Goal: Transaction & Acquisition: Purchase product/service

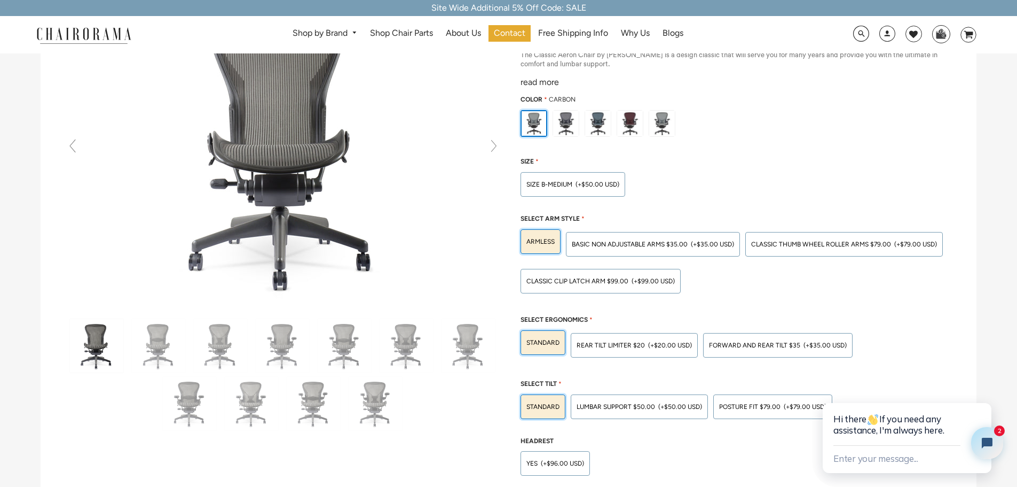
scroll to position [160, 0]
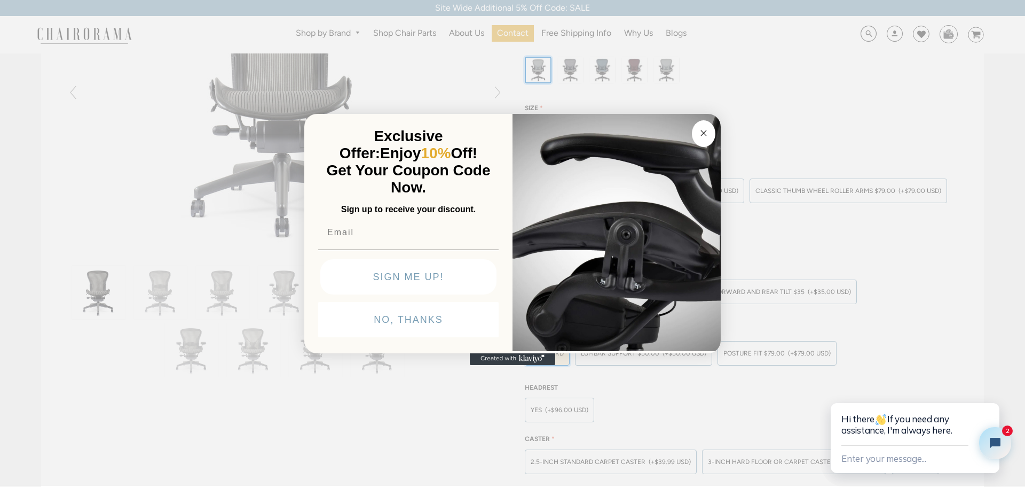
click at [708, 142] on button "Close dialog" at bounding box center [703, 133] width 23 height 27
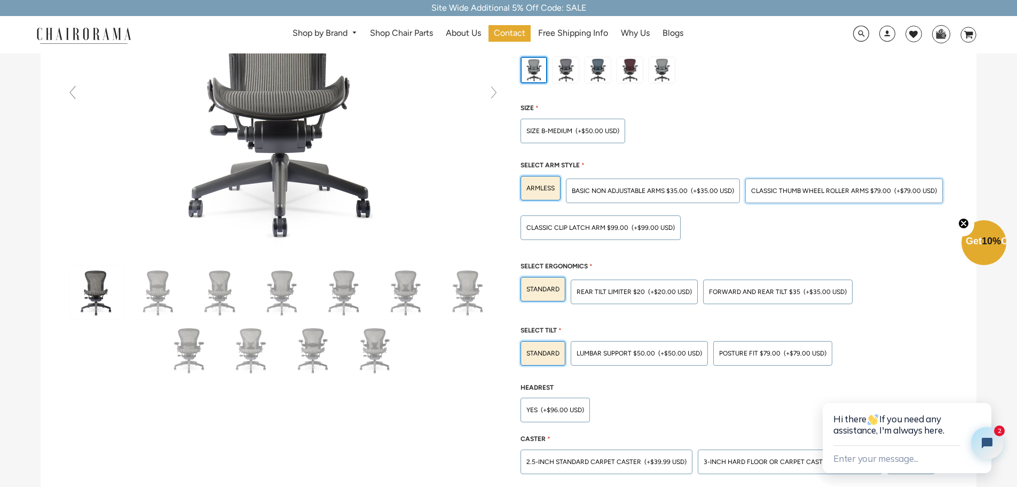
click at [803, 194] on span "Classic Thumb Wheel Roller Arms $79.00" at bounding box center [821, 190] width 140 height 7
click at [0, 0] on input "Classic Thumb Wheel Roller Arms $79.00 (+$79.00 USD)" at bounding box center [0, 0] width 0 height 0
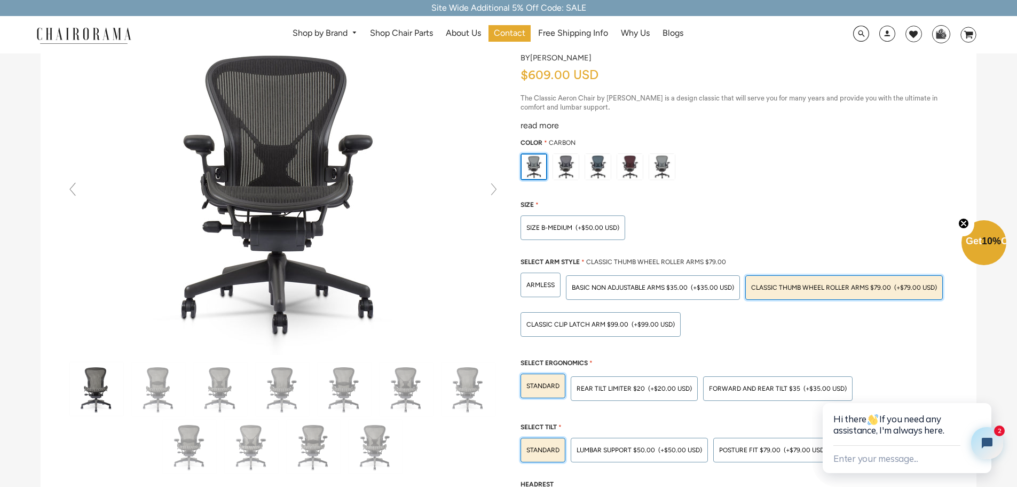
scroll to position [53, 0]
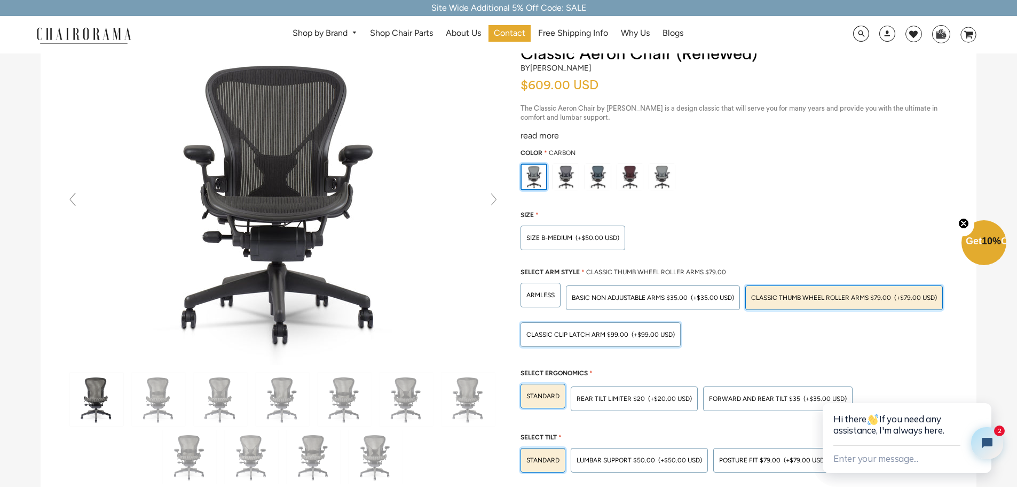
click at [644, 338] on div "Classic Clip Latch Arm $99.00 (+$99.00 USD)" at bounding box center [601, 334] width 160 height 25
click at [0, 0] on input "Classic Clip Latch Arm $99.00 (+$99.00 USD)" at bounding box center [0, 0] width 0 height 0
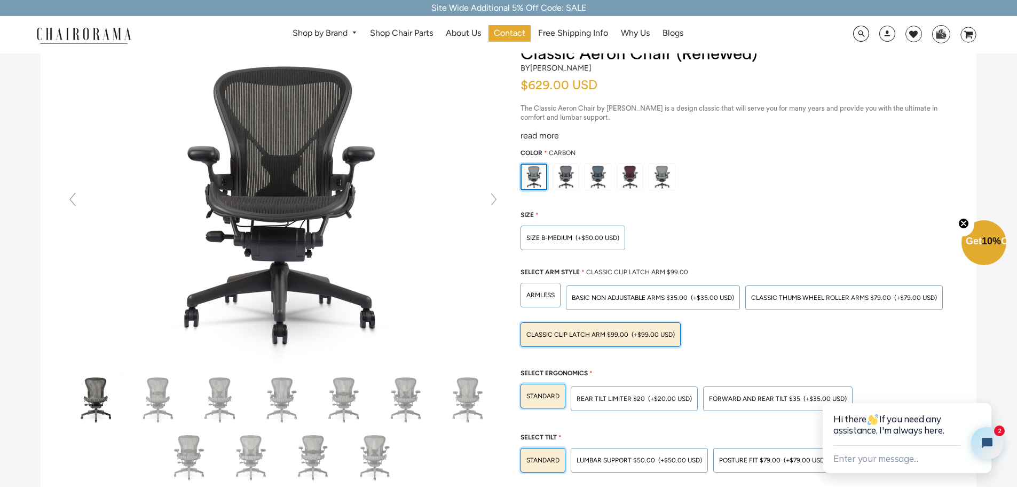
click at [644, 338] on div "Classic Clip Latch Arm $99.00 (+$99.00 USD)" at bounding box center [601, 334] width 160 height 25
click at [0, 0] on input "Classic Clip Latch Arm $99.00 (+$99.00 USD)" at bounding box center [0, 0] width 0 height 0
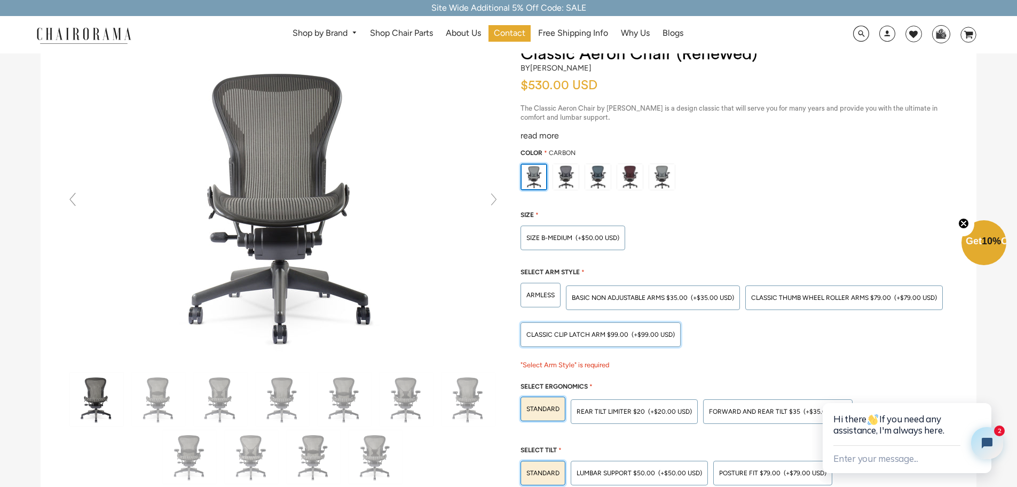
click at [646, 330] on div "Classic Clip Latch Arm $99.00 (+$99.00 USD)" at bounding box center [601, 334] width 160 height 25
click at [0, 0] on input "Classic Clip Latch Arm $99.00 (+$99.00 USD)" at bounding box center [0, 0] width 0 height 0
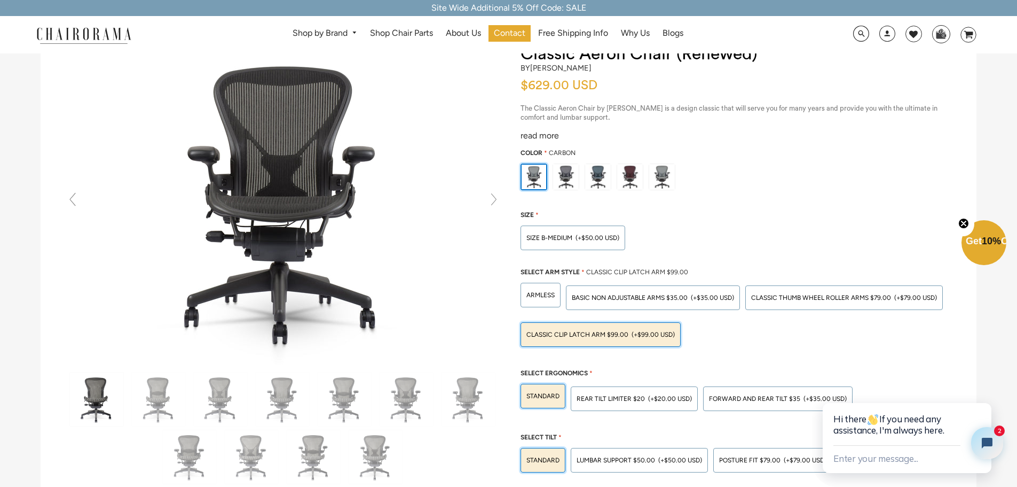
click at [646, 330] on div "Classic Clip Latch Arm $99.00 (+$99.00 USD)" at bounding box center [601, 334] width 160 height 25
click at [0, 0] on input "Classic Clip Latch Arm $99.00 (+$99.00 USD)" at bounding box center [0, 0] width 0 height 0
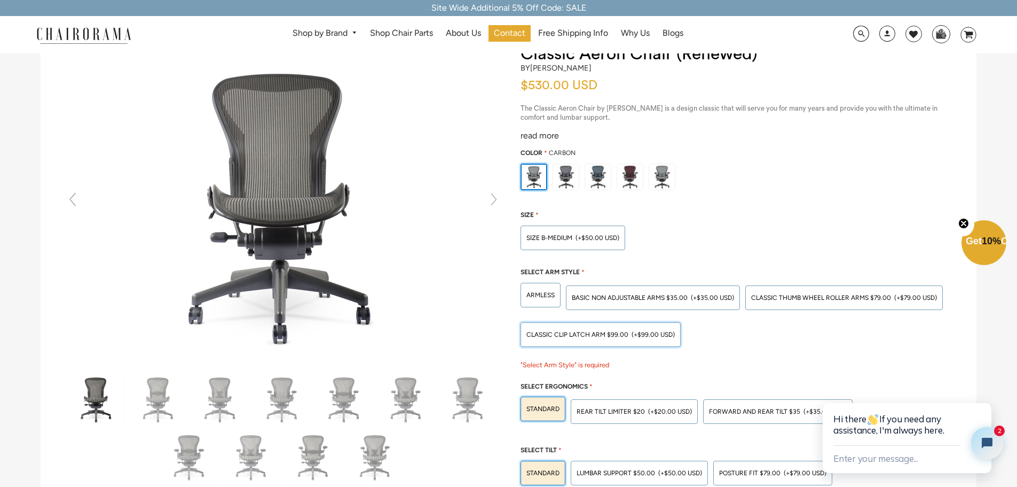
click at [646, 330] on div "Classic Clip Latch Arm $99.00 (+$99.00 USD)" at bounding box center [601, 334] width 160 height 25
click at [0, 0] on input "Classic Clip Latch Arm $99.00 (+$99.00 USD)" at bounding box center [0, 0] width 0 height 0
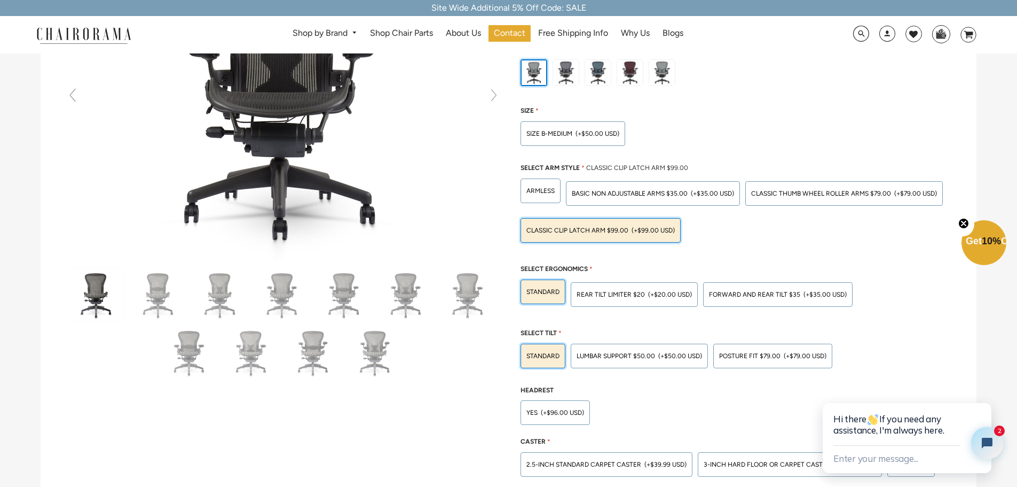
scroll to position [160, 0]
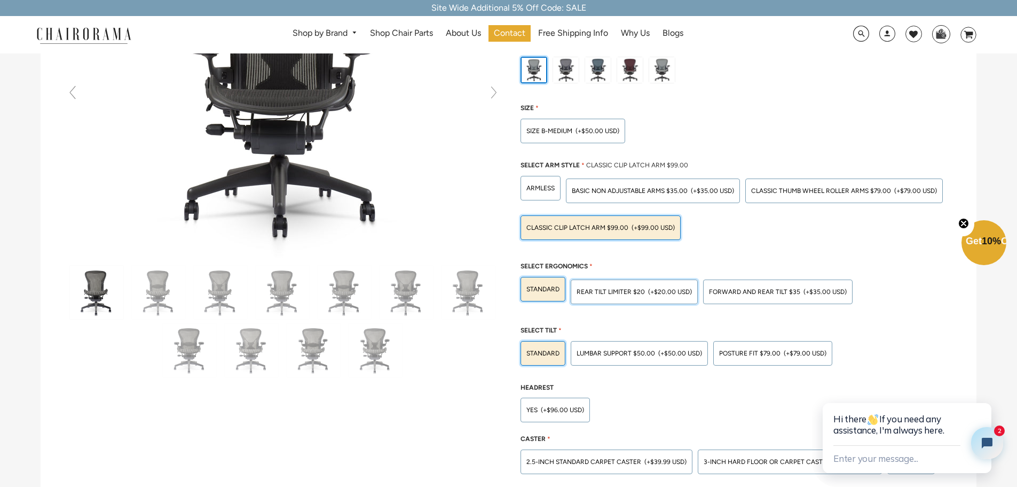
click at [626, 291] on span "Rear Tilt Limiter $20" at bounding box center [611, 291] width 68 height 7
click at [0, 0] on input "Rear Tilt Limiter $20 (+$20.00 USD)" at bounding box center [0, 0] width 0 height 0
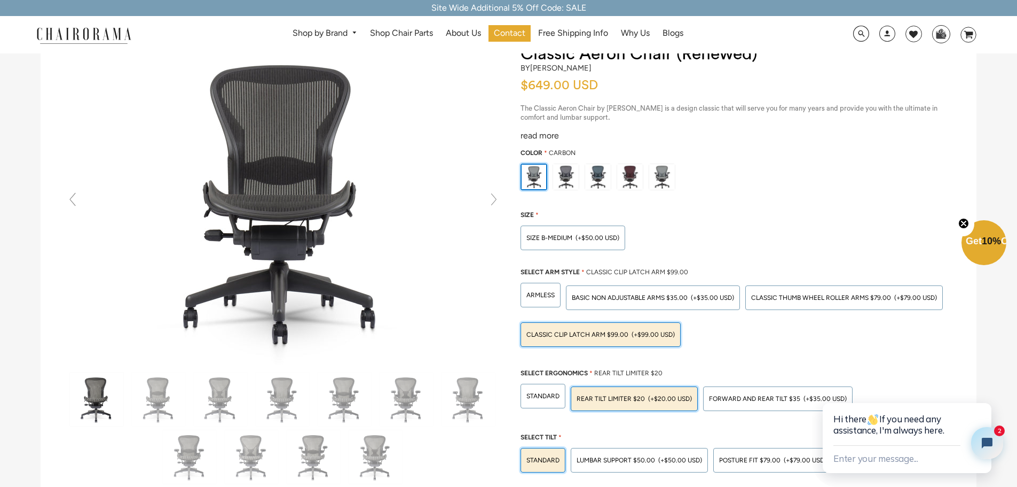
scroll to position [107, 0]
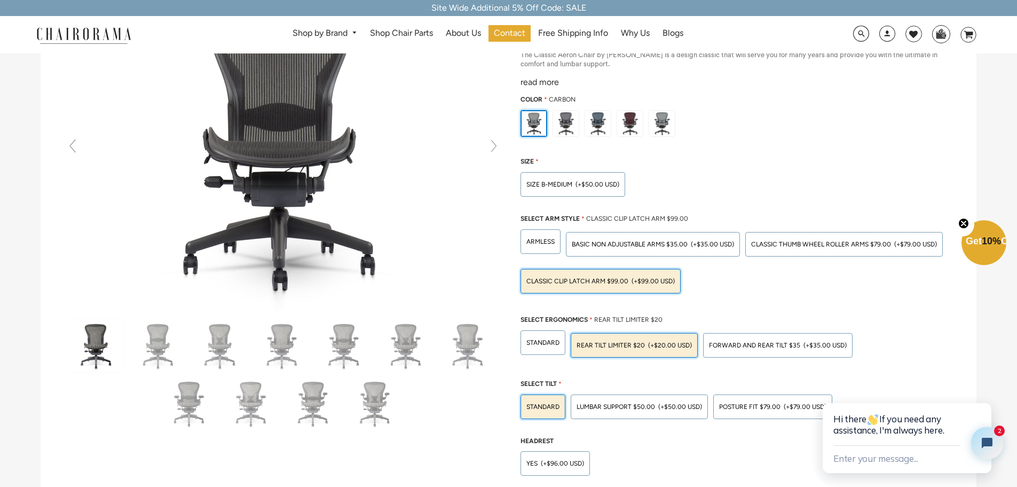
click at [625, 288] on div "Classic Clip Latch Arm $99.00 (+$99.00 USD)" at bounding box center [601, 281] width 160 height 25
click at [0, 0] on input "Classic Clip Latch Arm $99.00 (+$99.00 USD)" at bounding box center [0, 0] width 0 height 0
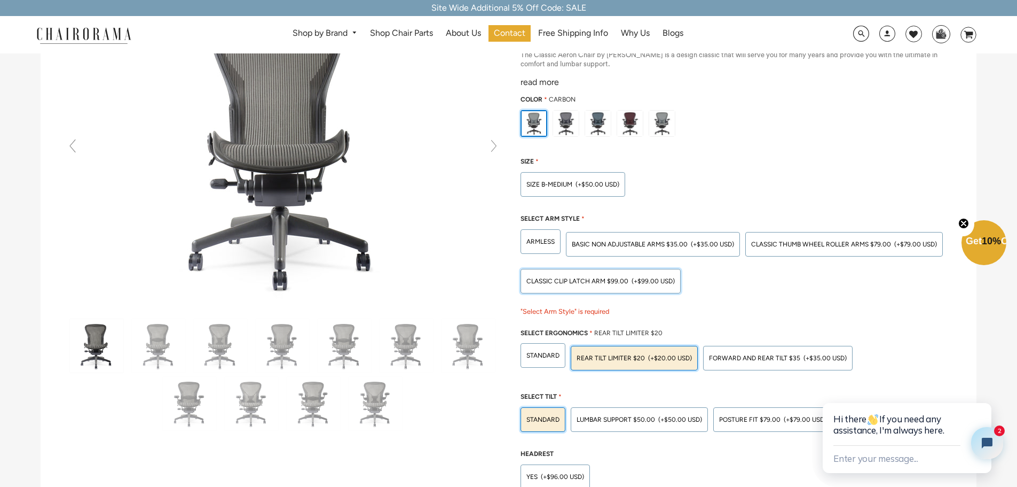
click at [660, 279] on span "(+$99.00 USD)" at bounding box center [653, 281] width 43 height 6
click at [0, 0] on input "Classic Clip Latch Arm $99.00 (+$99.00 USD)" at bounding box center [0, 0] width 0 height 0
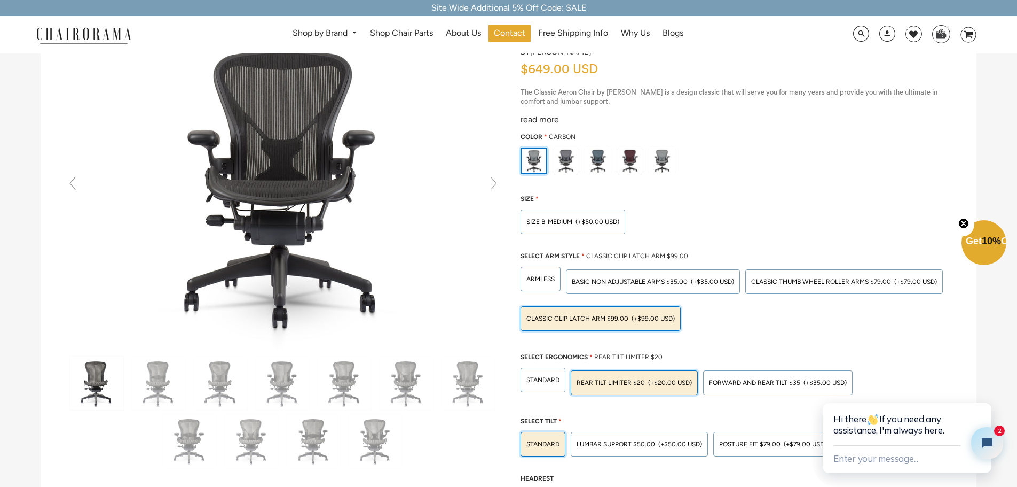
scroll to position [53, 0]
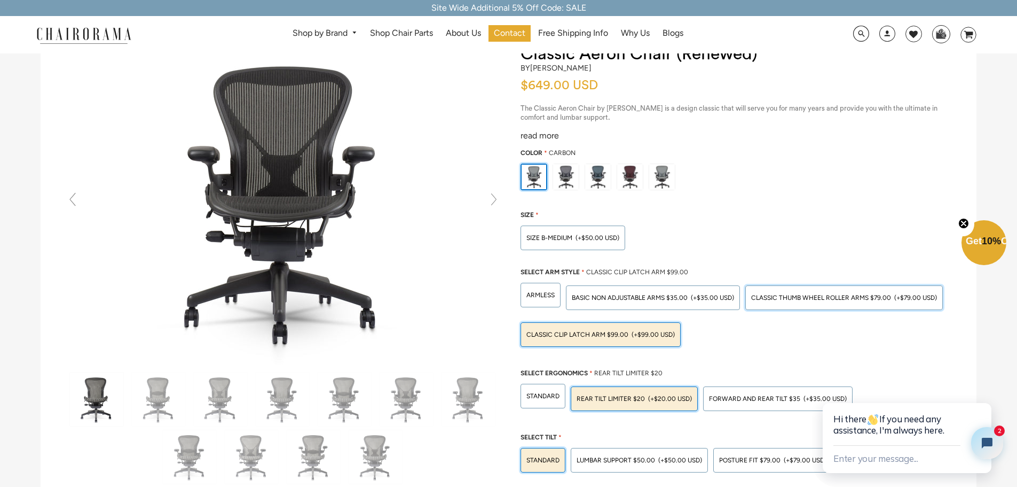
click at [828, 302] on div "Classic Thumb Wheel Roller Arms $79.00 (+$79.00 USD)" at bounding box center [845, 297] width 198 height 25
click at [0, 0] on input "Classic Thumb Wheel Roller Arms $79.00 (+$79.00 USD)" at bounding box center [0, 0] width 0 height 0
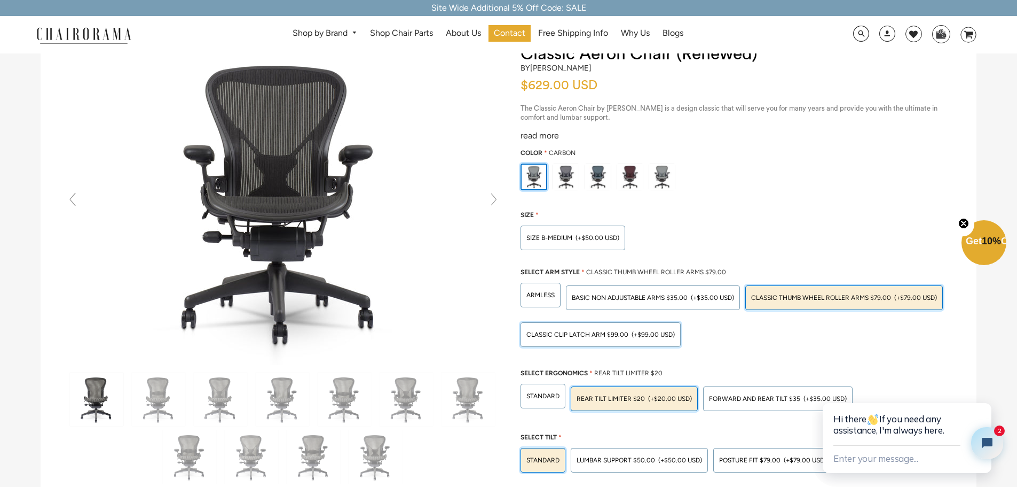
click at [642, 331] on span "(+$99.00 USD)" at bounding box center [653, 334] width 43 height 6
click at [0, 0] on input "Classic Clip Latch Arm $99.00 (+$99.00 USD)" at bounding box center [0, 0] width 0 height 0
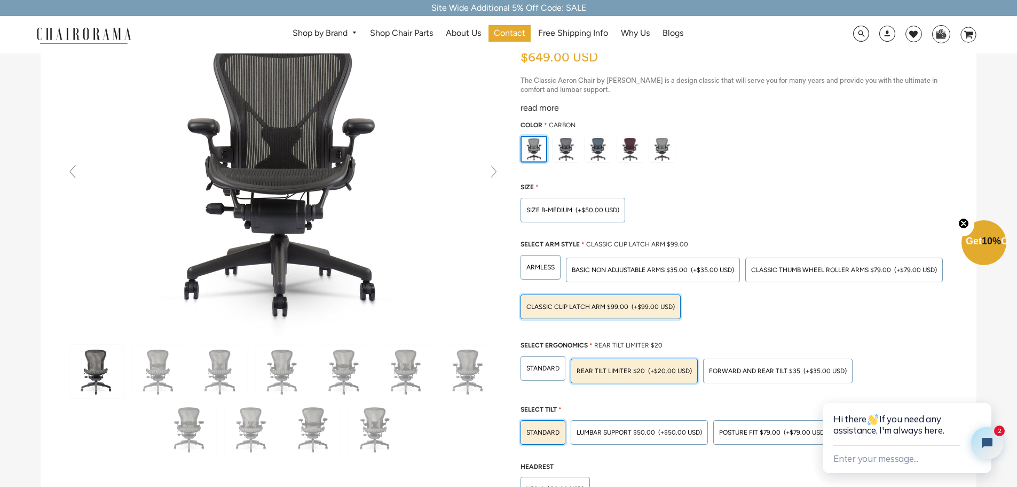
scroll to position [107, 0]
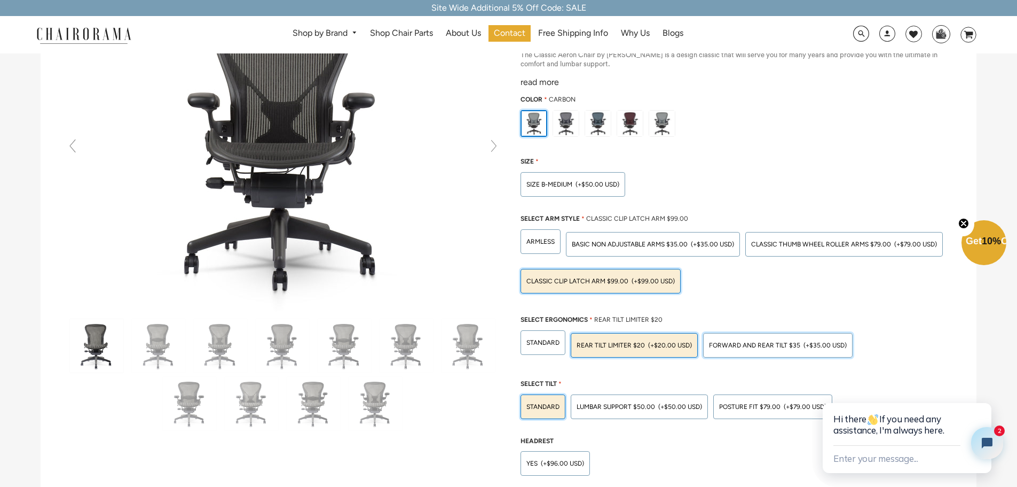
click at [735, 340] on div "Forward And Rear Tilt $35 (+$35.00 USD)" at bounding box center [778, 345] width 150 height 25
click at [0, 0] on input "Forward And Rear Tilt $35 (+$35.00 USD)" at bounding box center [0, 0] width 0 height 0
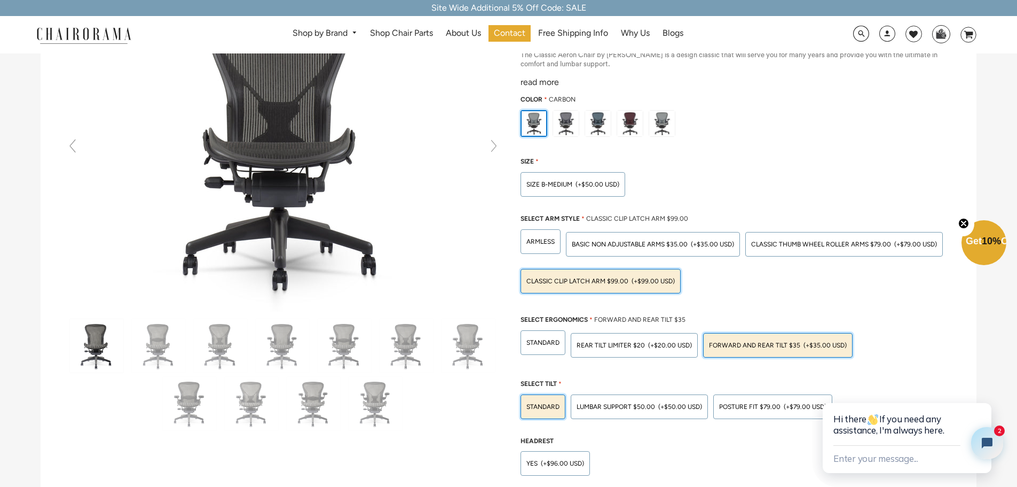
click at [734, 343] on span "Forward And Rear Tilt $35" at bounding box center [754, 344] width 91 height 7
click at [0, 0] on input "Forward And Rear Tilt $35 (+$35.00 USD)" at bounding box center [0, 0] width 0 height 0
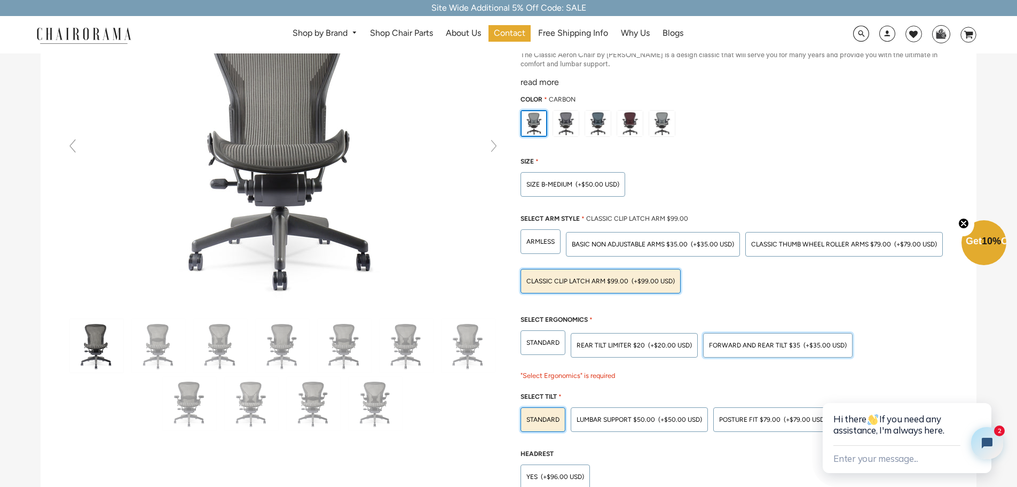
click at [727, 348] on span "Forward And Rear Tilt $35" at bounding box center [754, 344] width 91 height 7
click at [0, 0] on input "Forward And Rear Tilt $35 (+$35.00 USD)" at bounding box center [0, 0] width 0 height 0
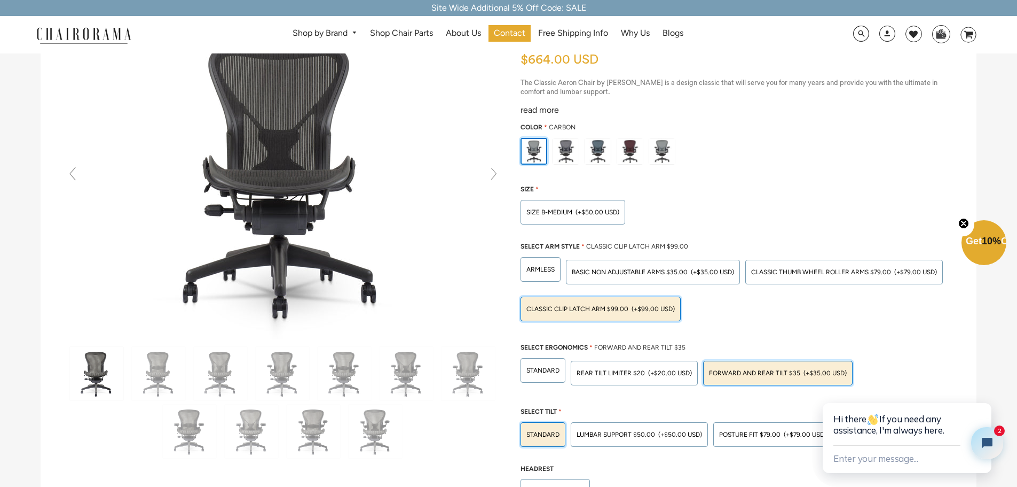
scroll to position [53, 0]
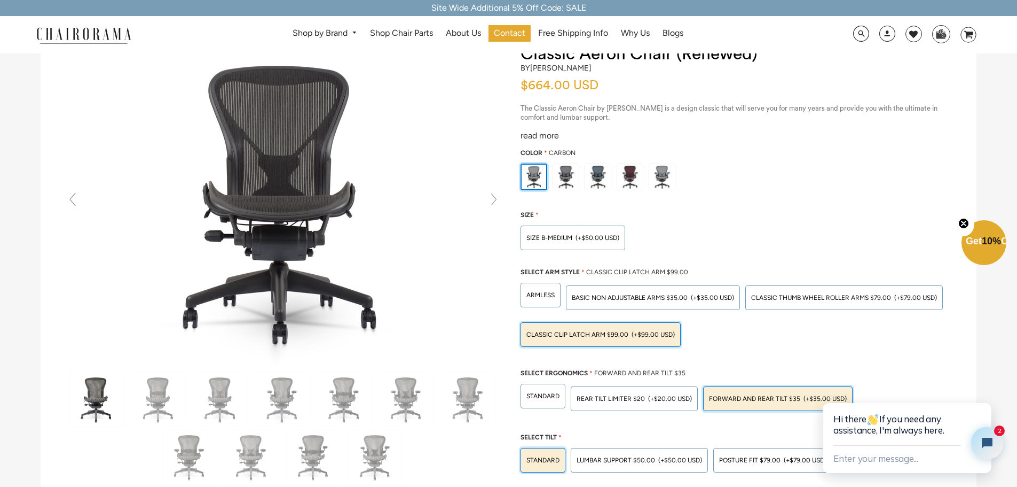
click at [589, 331] on span "Classic Clip Latch Arm $99.00" at bounding box center [578, 334] width 102 height 7
click at [0, 0] on input "Classic Clip Latch Arm $99.00 (+$99.00 USD)" at bounding box center [0, 0] width 0 height 0
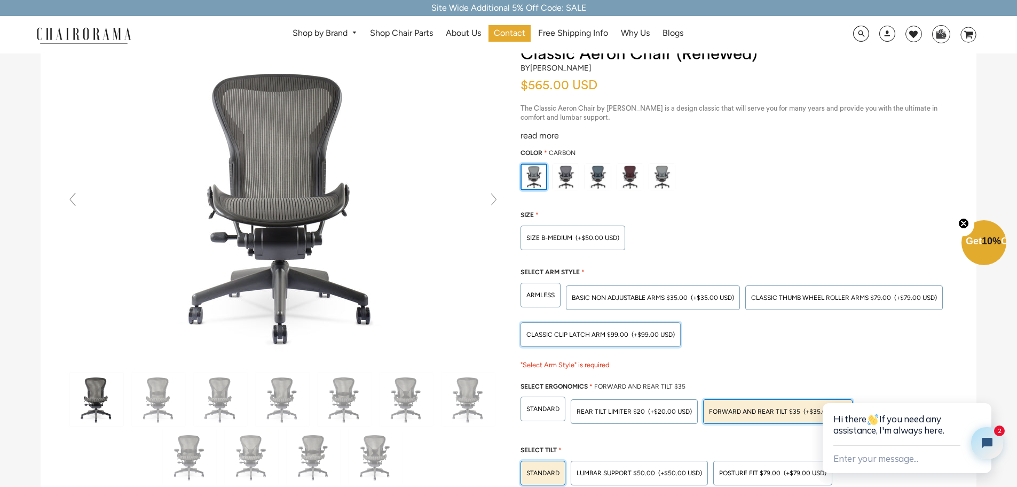
click at [589, 331] on span "Classic Clip Latch Arm $99.00" at bounding box center [578, 334] width 102 height 7
click at [0, 0] on input "Classic Clip Latch Arm $99.00 (+$99.00 USD)" at bounding box center [0, 0] width 0 height 0
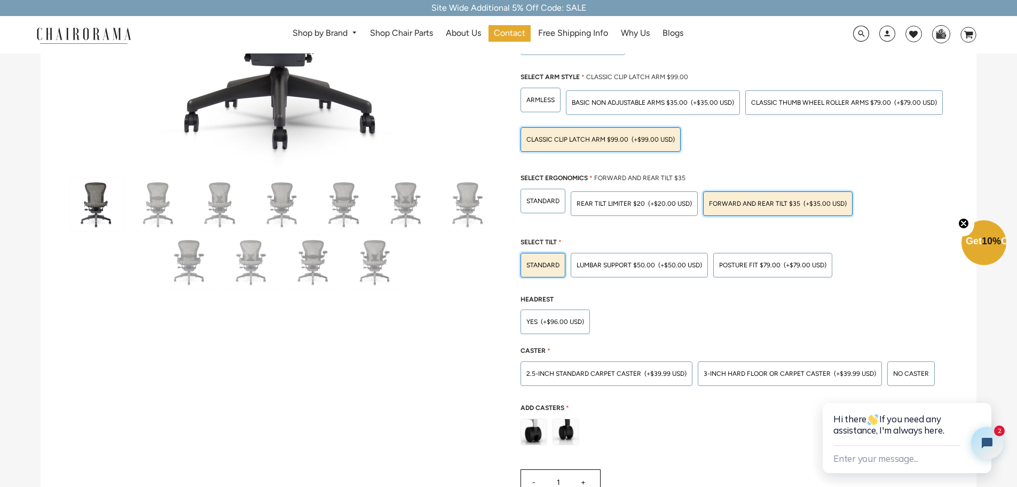
scroll to position [267, 0]
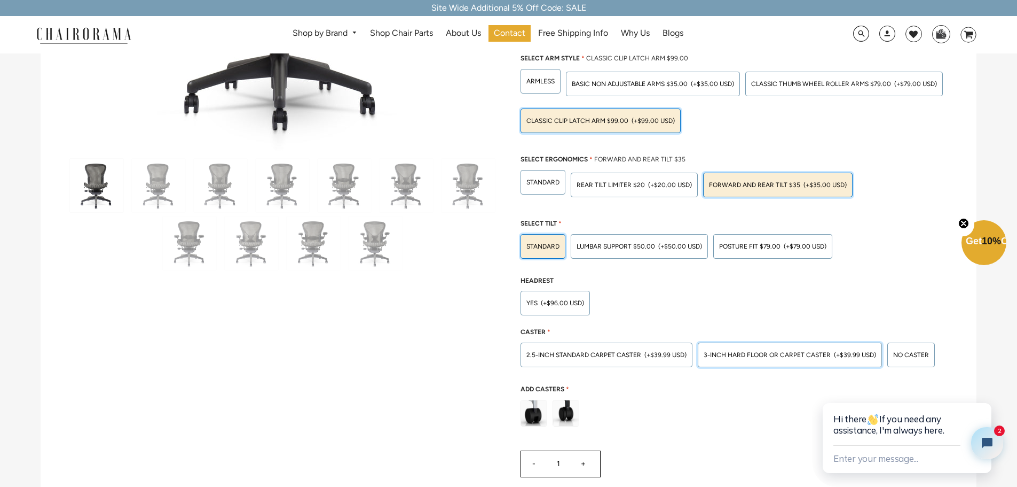
click at [718, 354] on span "3-inch Hard Floor or Carpet Caster" at bounding box center [767, 354] width 127 height 7
click at [0, 0] on input "3-inch Hard Floor or Carpet Caster (+$39.99 USD)" at bounding box center [0, 0] width 0 height 0
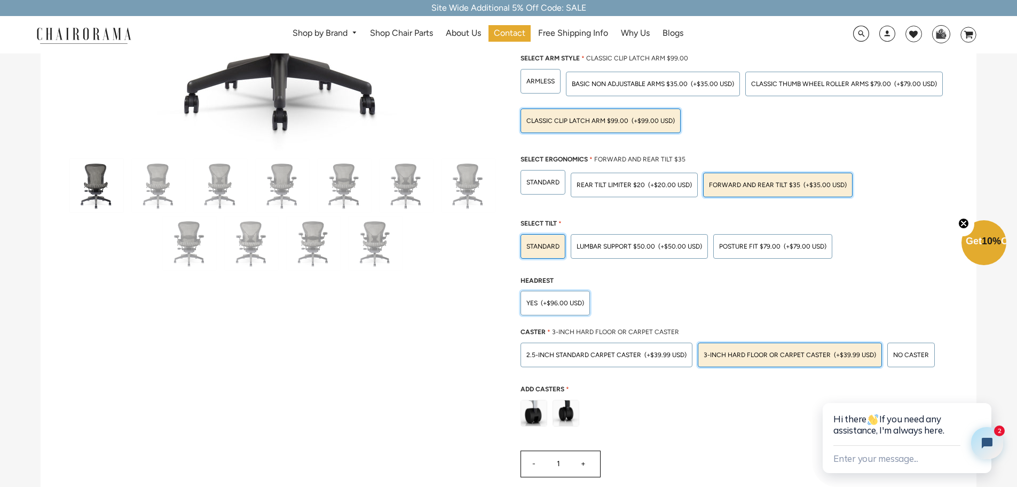
click at [570, 303] on span "(+$96.00 USD)" at bounding box center [562, 303] width 43 height 6
click at [0, 0] on input "Yes (+$96.00 USD)" at bounding box center [0, 0] width 0 height 0
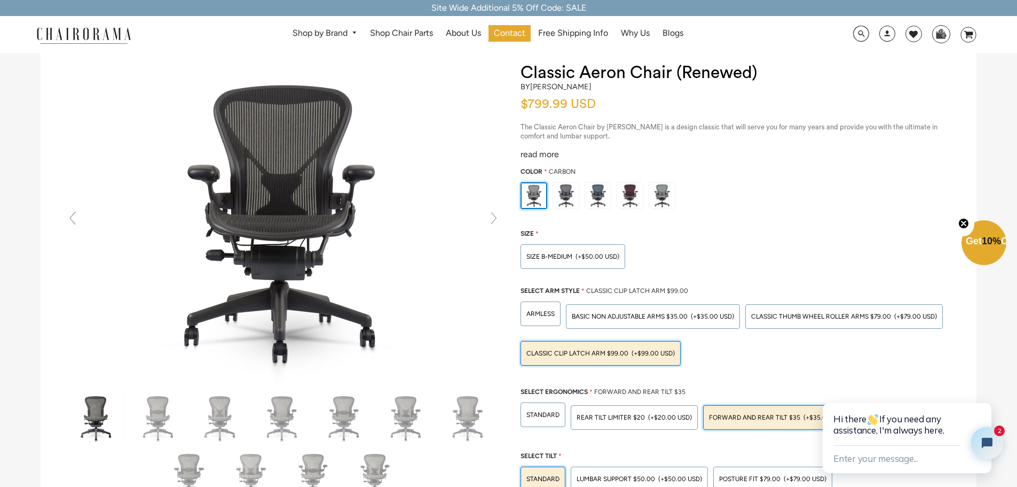
scroll to position [53, 0]
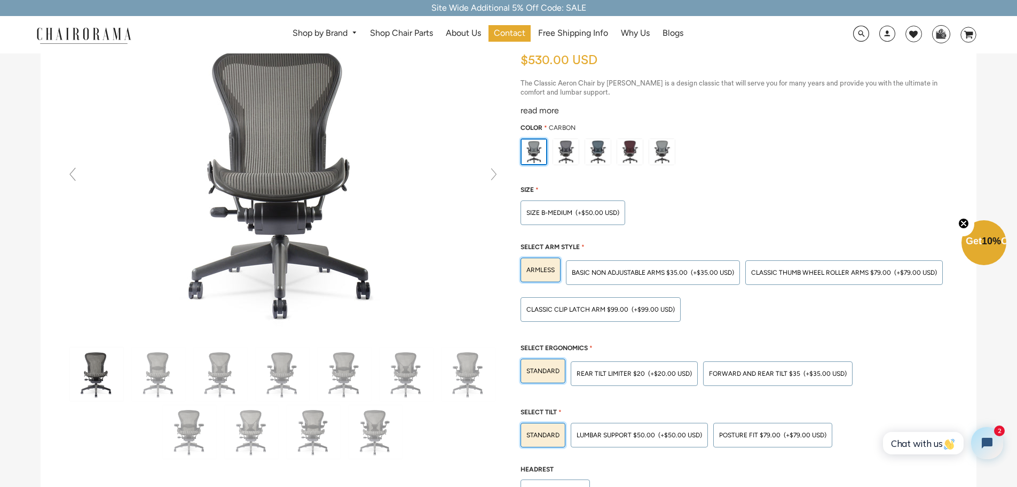
scroll to position [107, 0]
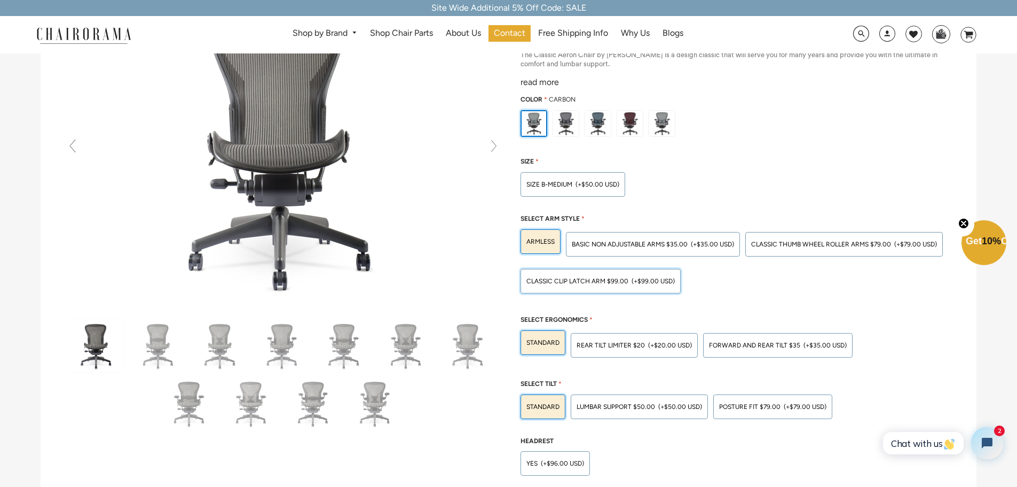
click at [654, 293] on div "Classic Clip Latch Arm $99.00 (+$99.00 USD)" at bounding box center [601, 281] width 160 height 25
click at [0, 0] on input "Classic Clip Latch Arm $99.00 (+$99.00 USD)" at bounding box center [0, 0] width 0 height 0
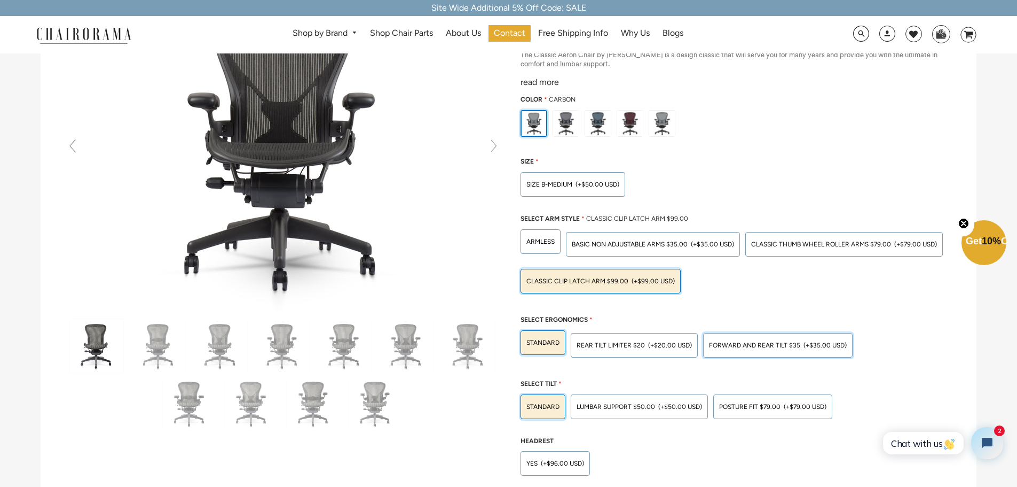
click at [801, 352] on div "Forward And Rear Tilt $35 (+$35.00 USD)" at bounding box center [778, 345] width 150 height 25
click at [0, 0] on input "Forward And Rear Tilt $35 (+$35.00 USD)" at bounding box center [0, 0] width 0 height 0
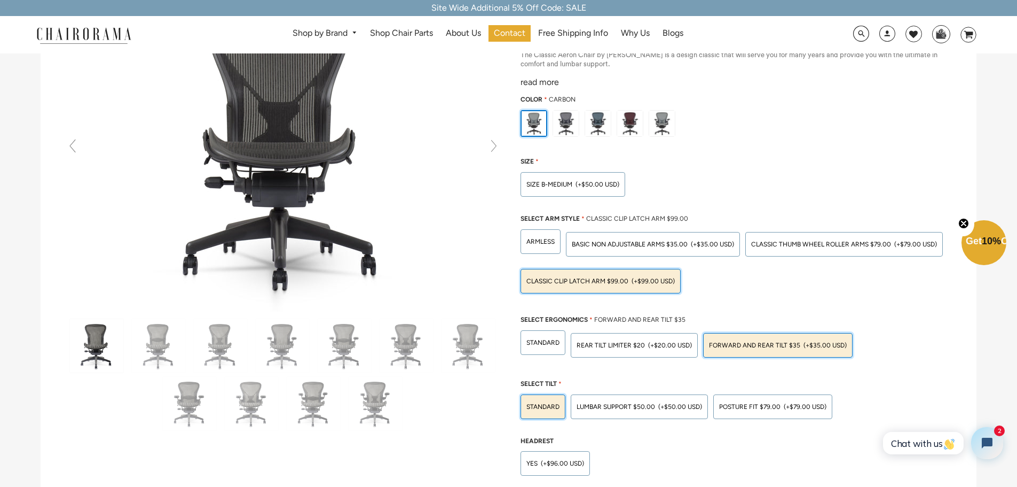
scroll to position [160, 0]
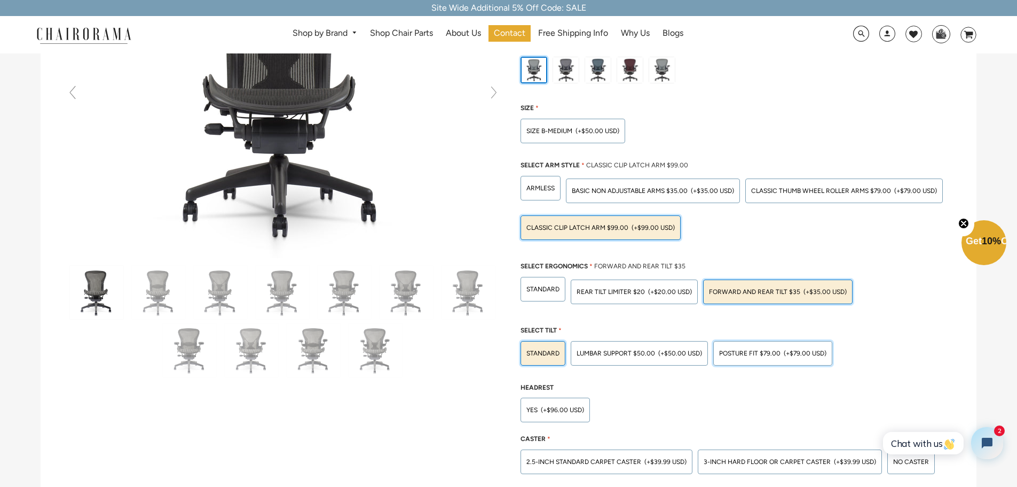
click at [733, 360] on div "POSTURE FIT $79.00 (+$79.00 USD)" at bounding box center [773, 353] width 119 height 25
click at [0, 0] on input "POSTURE FIT $79.00 (+$79.00 USD)" at bounding box center [0, 0] width 0 height 0
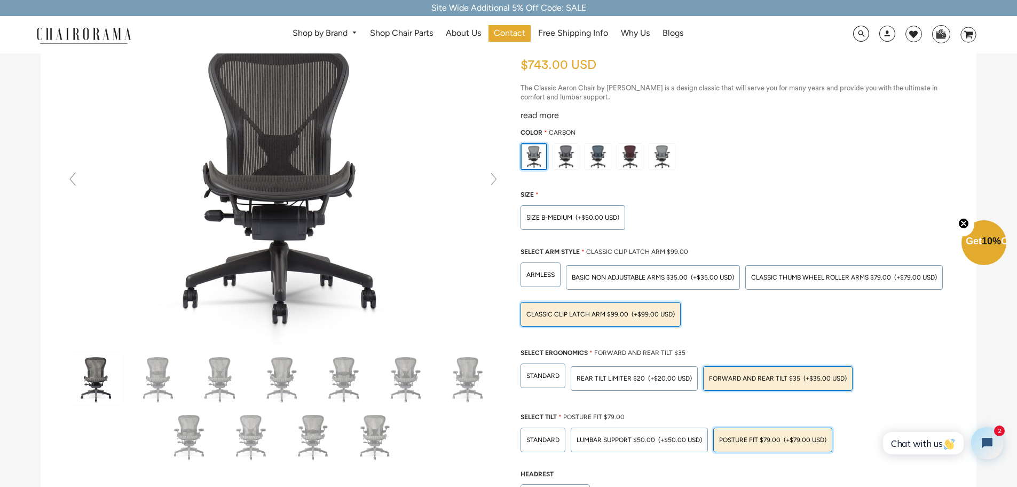
scroll to position [214, 0]
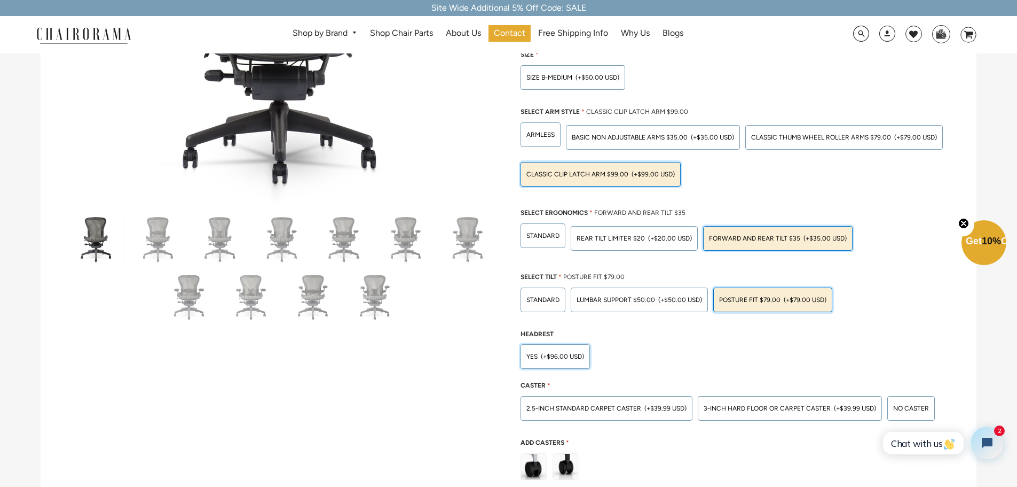
click at [549, 359] on span "(+$96.00 USD)" at bounding box center [562, 356] width 43 height 6
click at [0, 0] on input "Yes (+$96.00 USD)" at bounding box center [0, 0] width 0 height 0
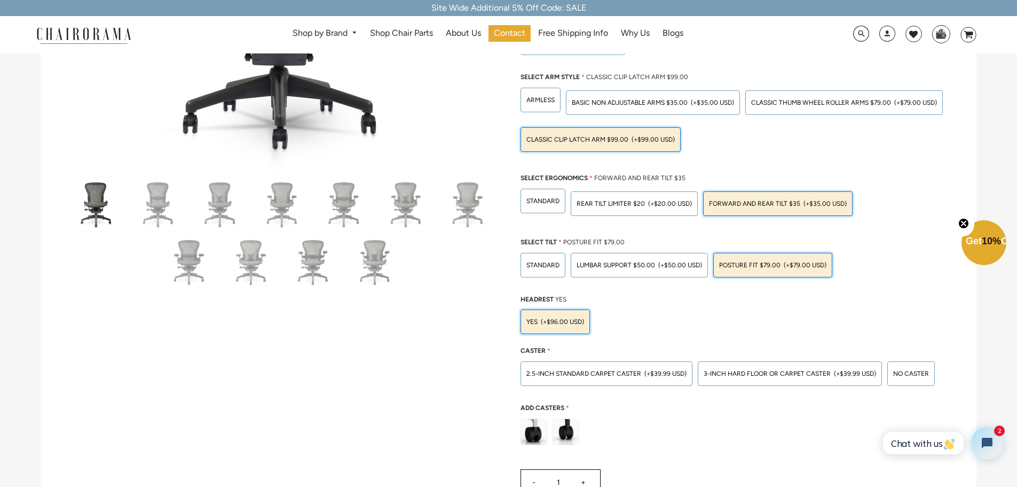
scroll to position [267, 0]
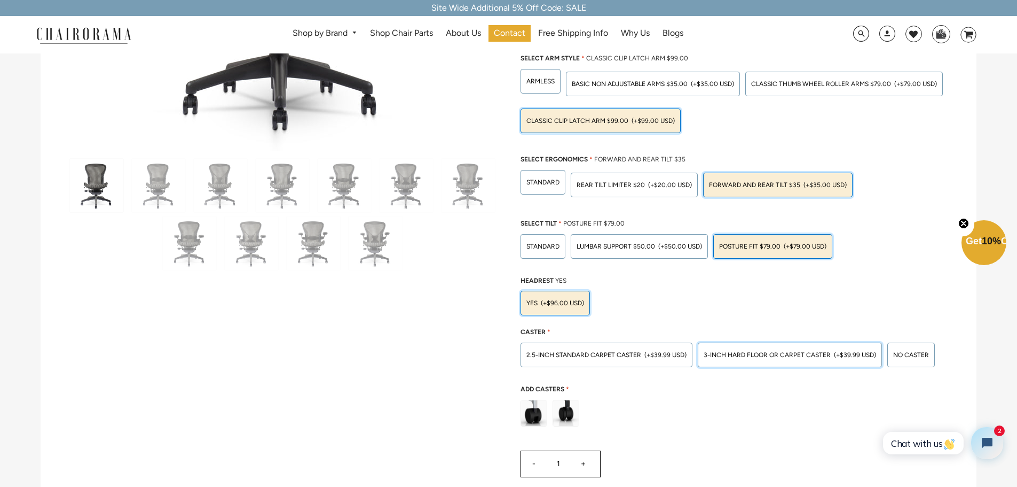
click at [730, 359] on div "3-inch Hard Floor or Carpet Caster (+$39.99 USD)" at bounding box center [790, 354] width 184 height 25
click at [0, 0] on input "3-inch Hard Floor or Carpet Caster (+$39.99 USD)" at bounding box center [0, 0] width 0 height 0
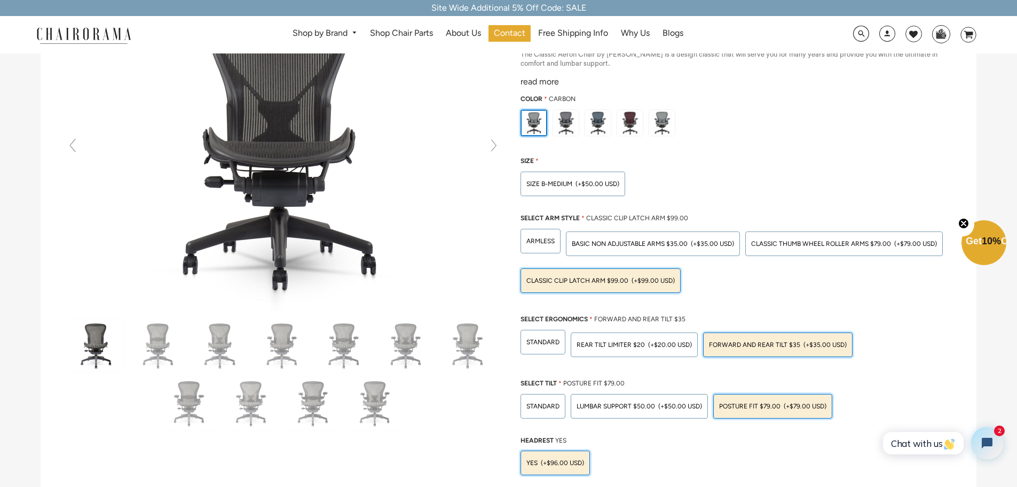
scroll to position [0, 0]
